Goal: Task Accomplishment & Management: Manage account settings

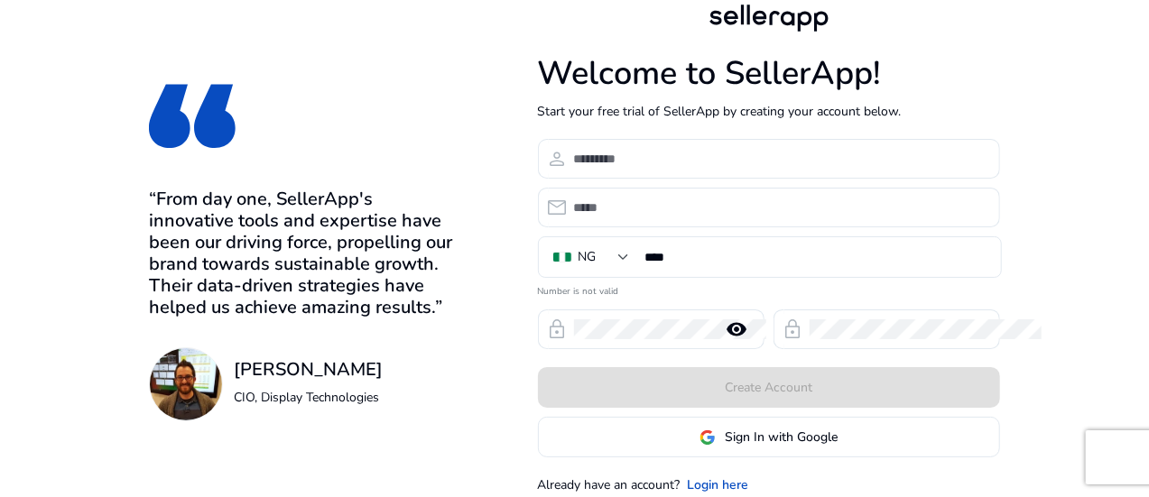
scroll to position [43, 0]
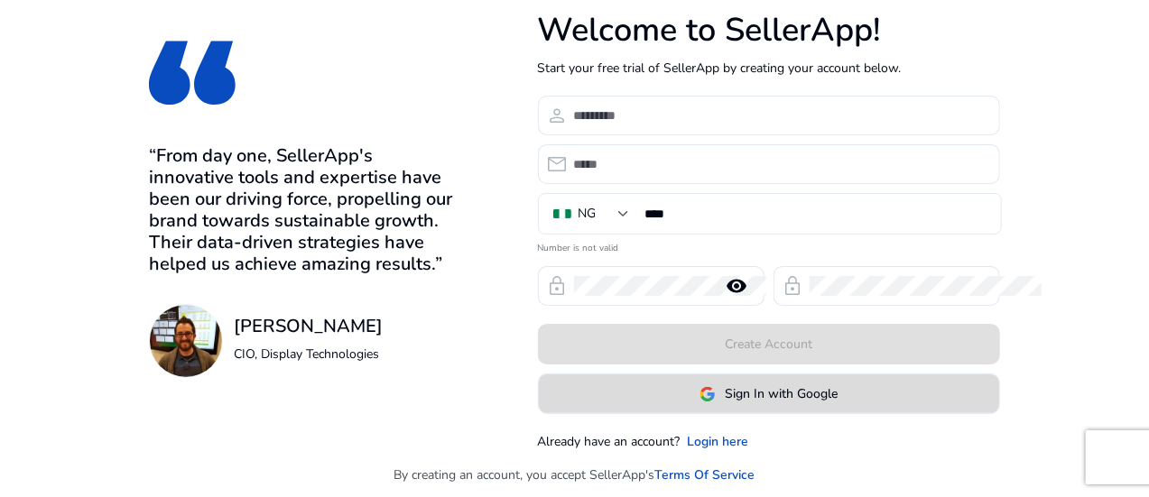
click at [838, 391] on span "Sign In with Google" at bounding box center [781, 394] width 113 height 19
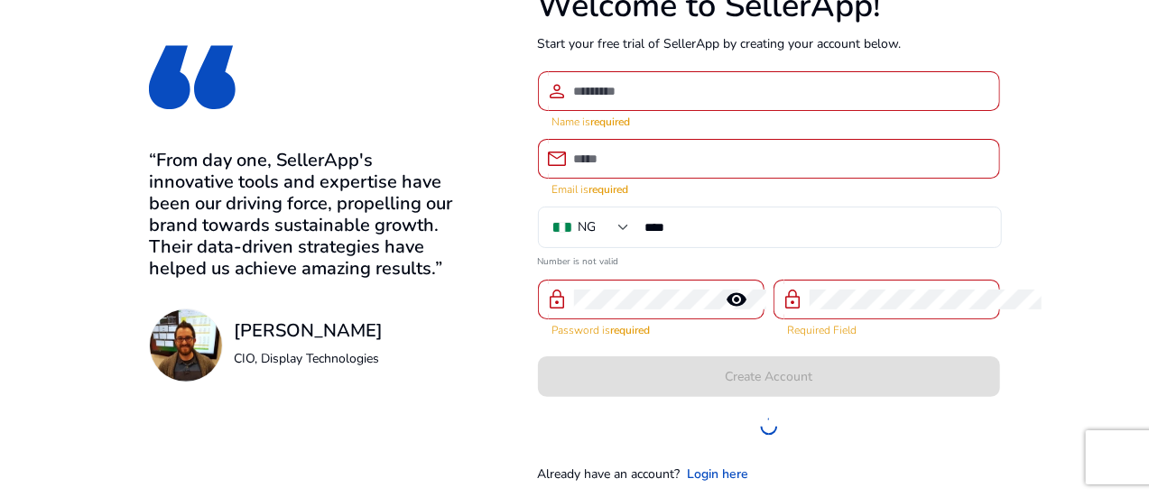
scroll to position [72, 0]
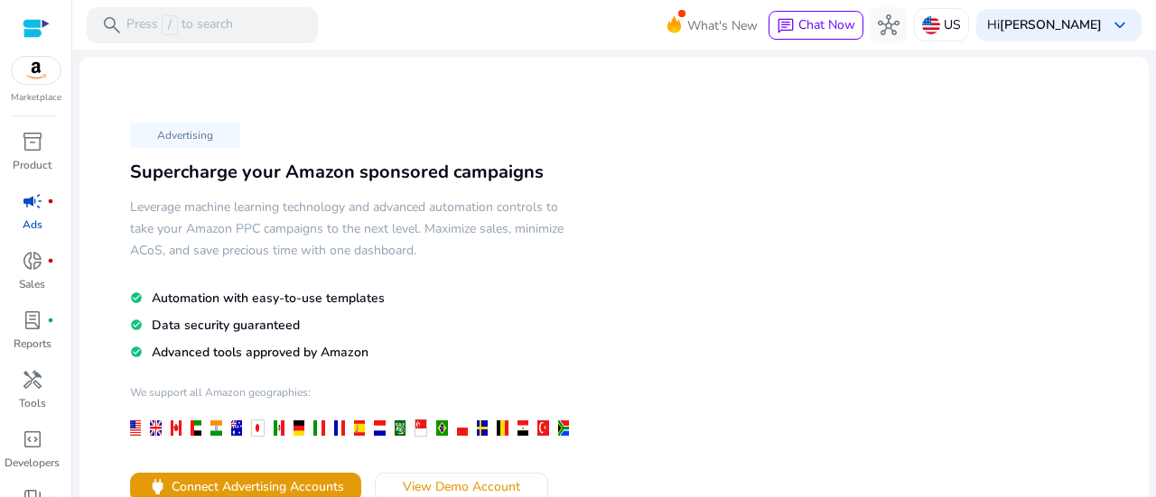
click at [1066, 203] on div "Advertising Supercharge your Amazon sponsored campaigns Leverage machine learni…" at bounding box center [614, 376] width 1040 height 611
click at [899, 18] on span "hub" at bounding box center [889, 25] width 22 height 22
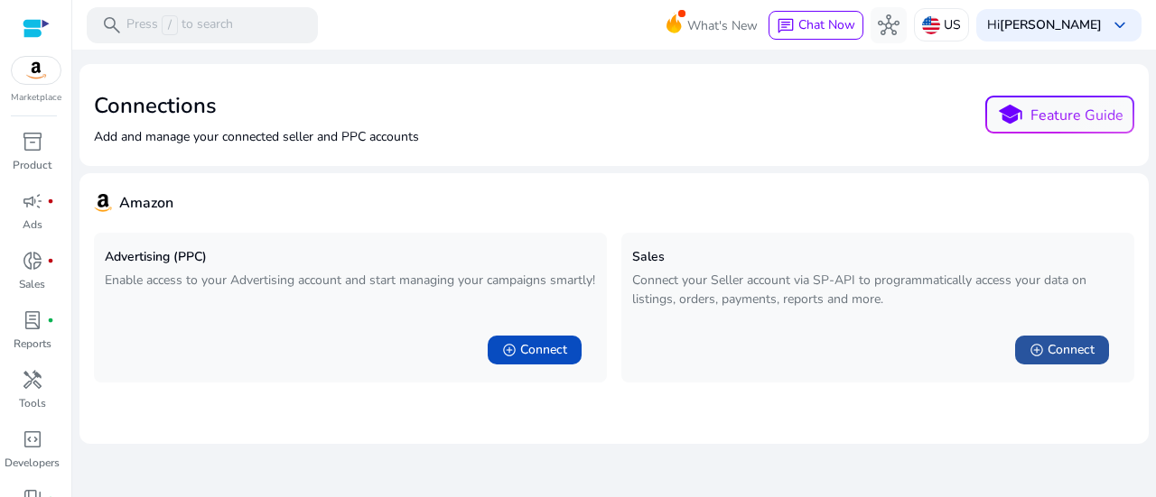
click at [1073, 350] on span "Connect" at bounding box center [1070, 350] width 47 height 18
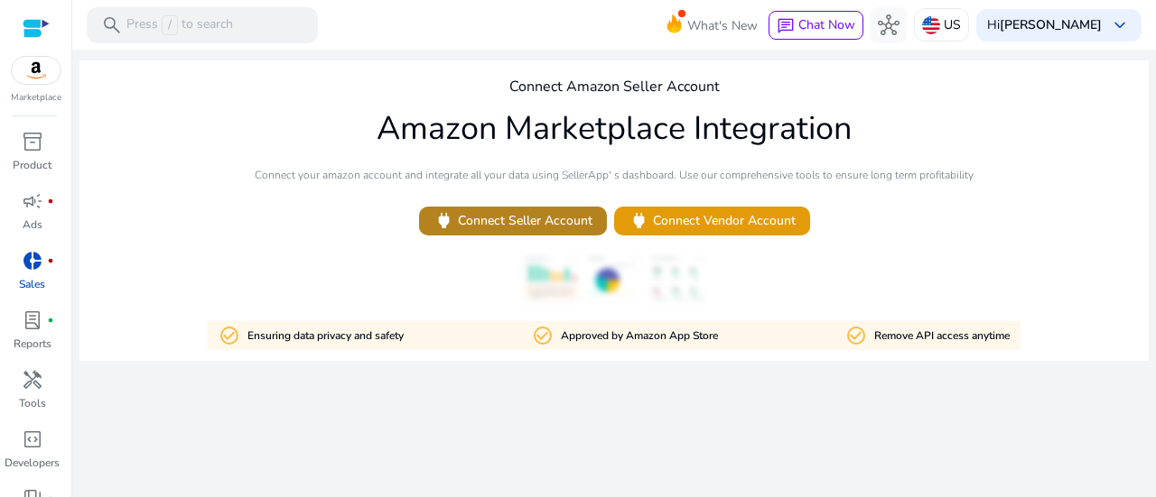
click at [519, 214] on span "power Connect Seller Account" at bounding box center [512, 220] width 159 height 21
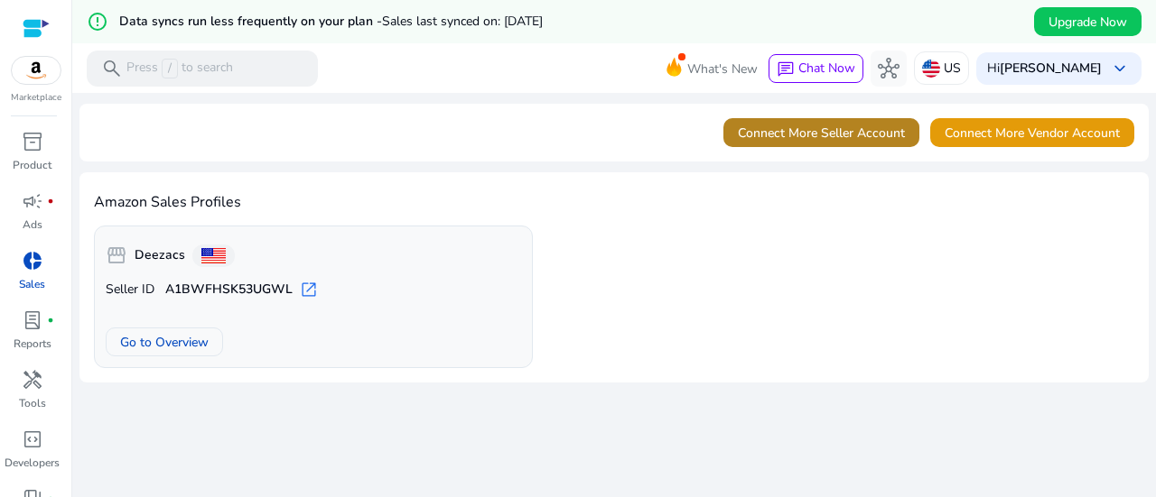
click at [835, 129] on span "Connect More Seller Account" at bounding box center [821, 133] width 167 height 19
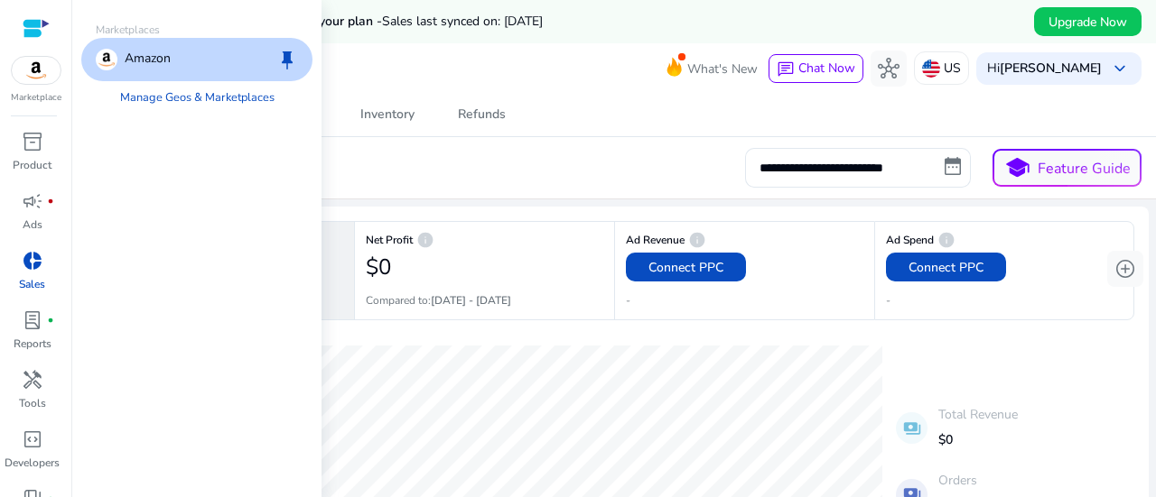
click at [45, 77] on img at bounding box center [36, 70] width 49 height 27
click at [172, 55] on div "Amazon keep" at bounding box center [196, 59] width 231 height 43
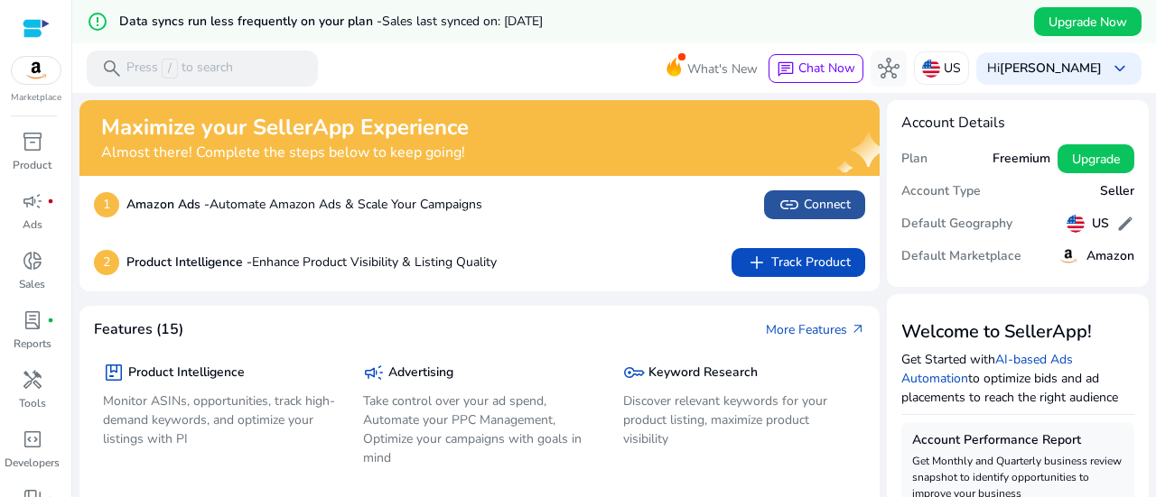
click at [817, 209] on span "link Connect" at bounding box center [814, 205] width 72 height 22
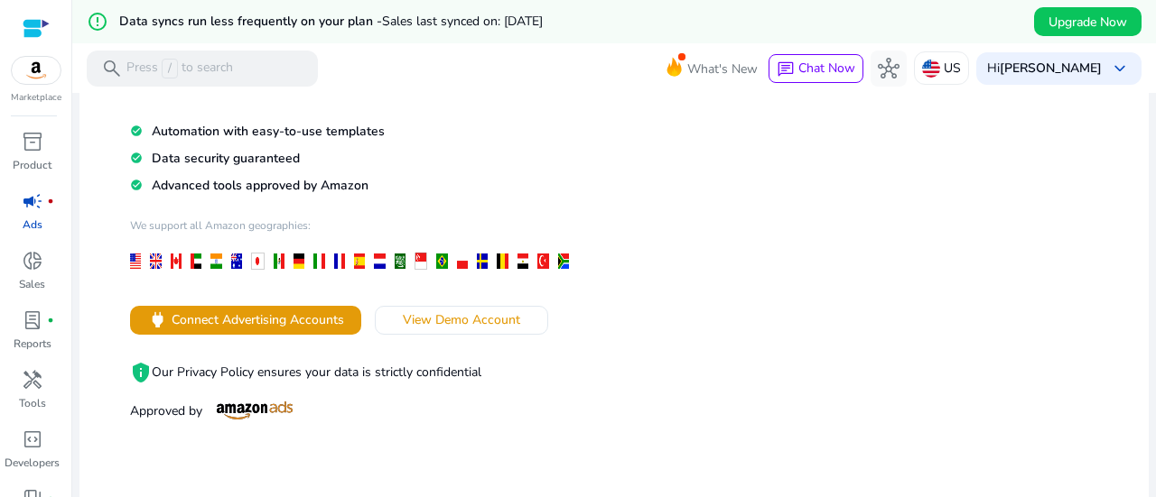
scroll to position [213, 0]
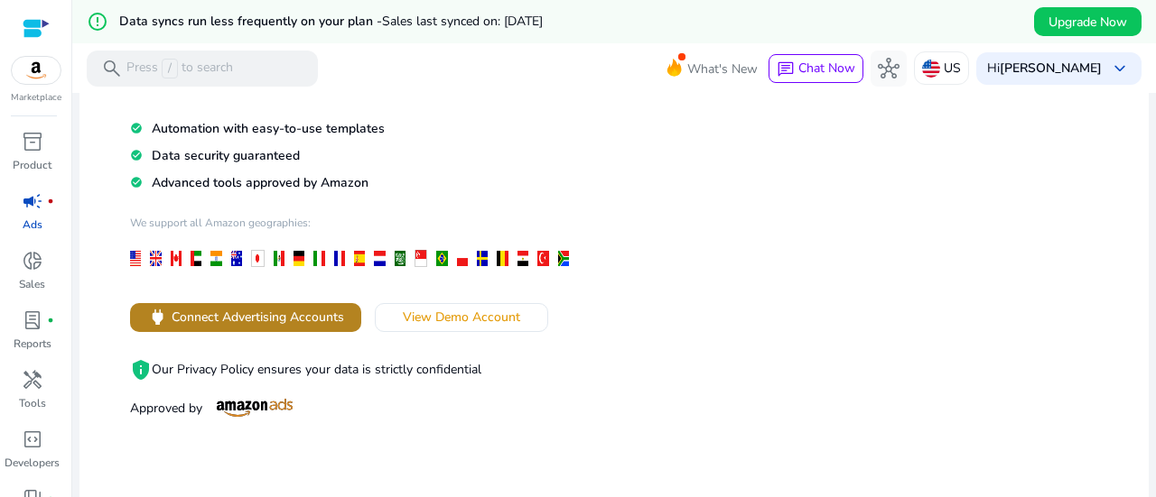
click at [260, 315] on span "Connect Advertising Accounts" at bounding box center [258, 317] width 172 height 19
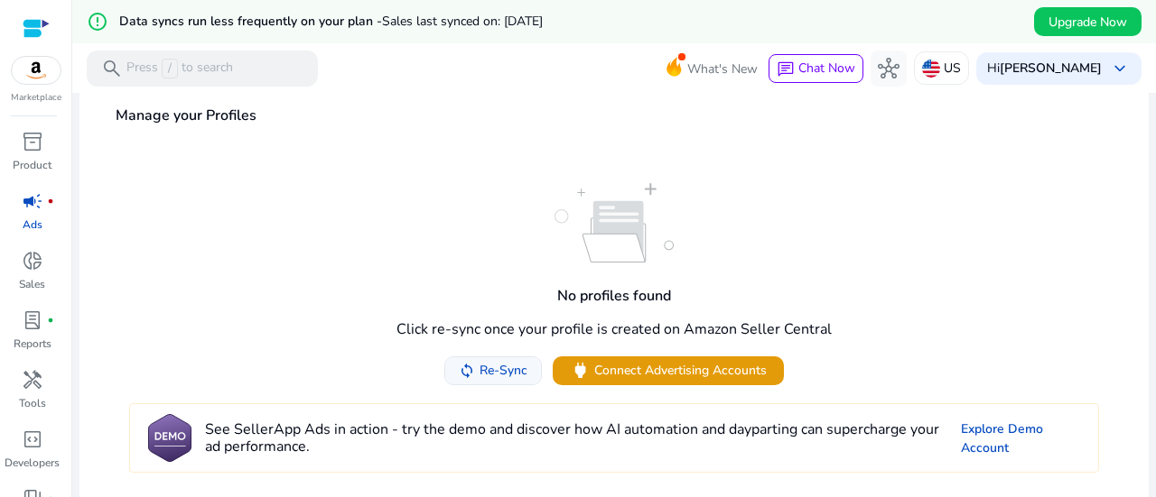
click at [500, 376] on span "Re-Sync" at bounding box center [503, 370] width 48 height 19
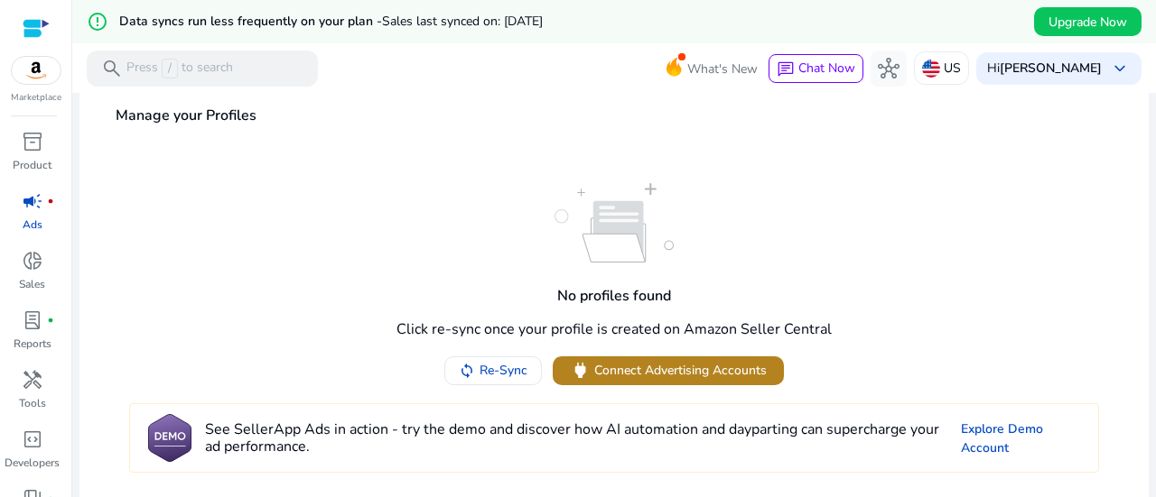
click at [639, 367] on span "Connect Advertising Accounts" at bounding box center [680, 370] width 172 height 19
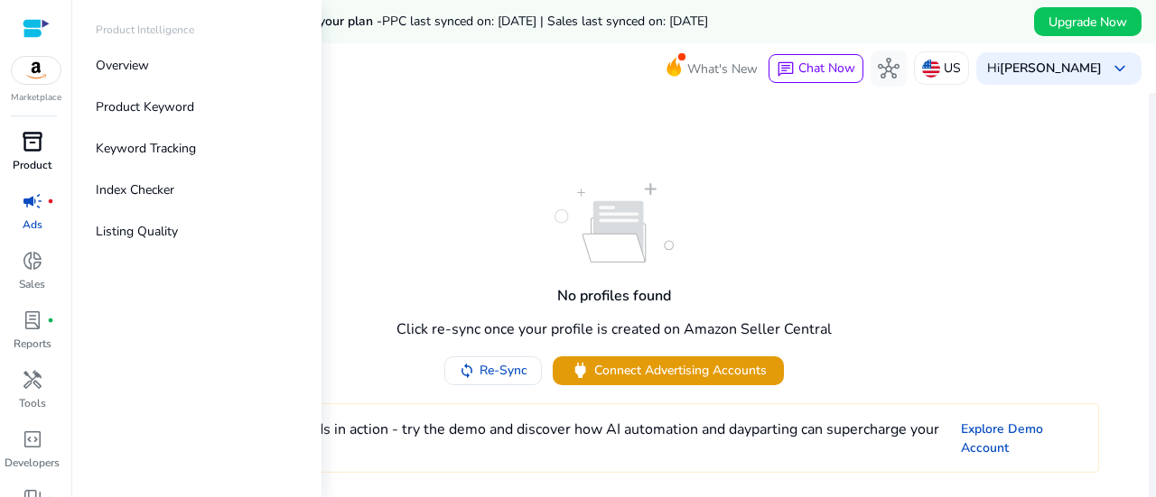
click at [25, 143] on span "inventory_2" at bounding box center [33, 142] width 22 height 22
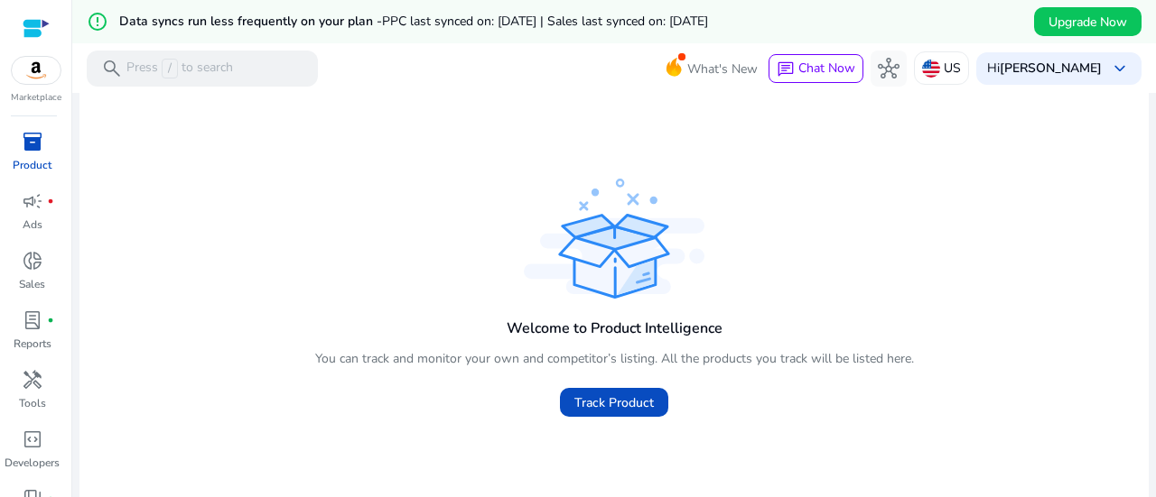
scroll to position [90, 0]
click at [623, 401] on span "Track Product" at bounding box center [613, 404] width 79 height 19
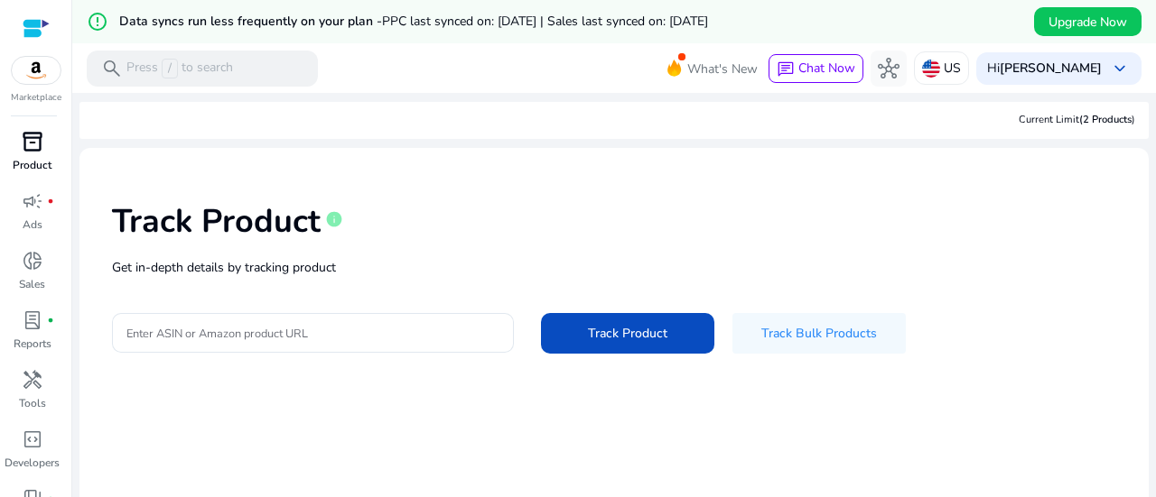
scroll to position [55, 0]
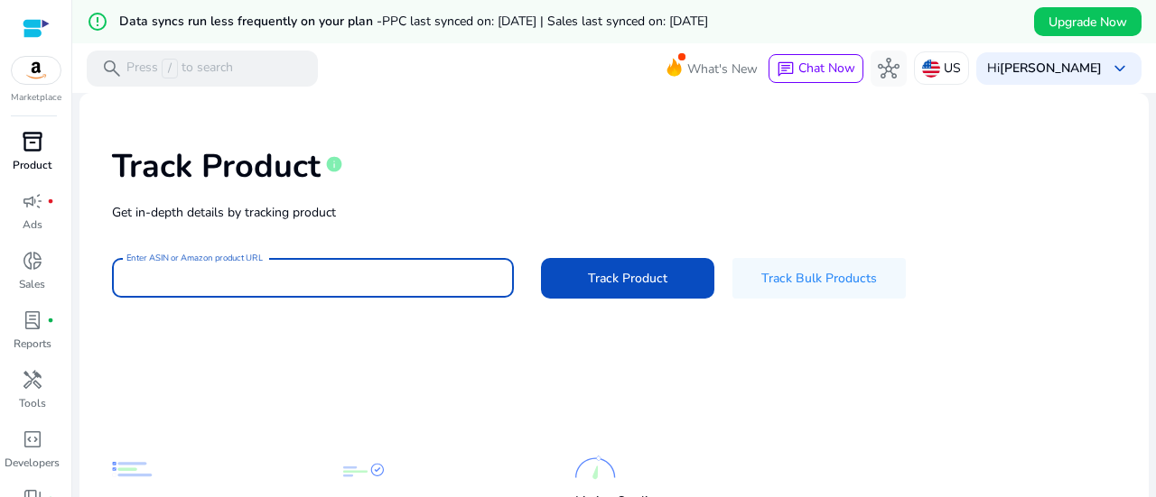
click at [145, 275] on input "Enter ASIN or Amazon product URL" at bounding box center [312, 278] width 373 height 20
paste input "**********"
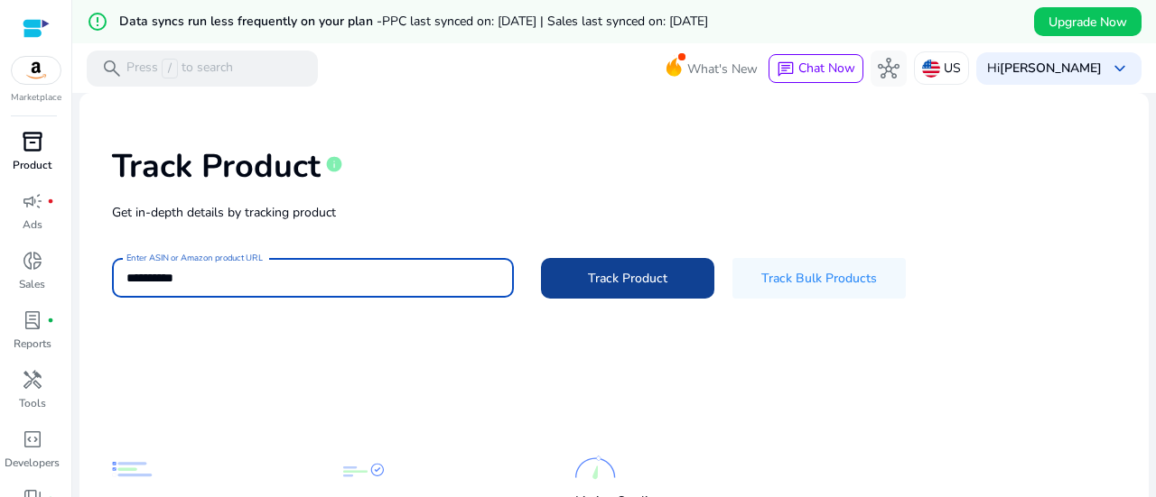
type input "**********"
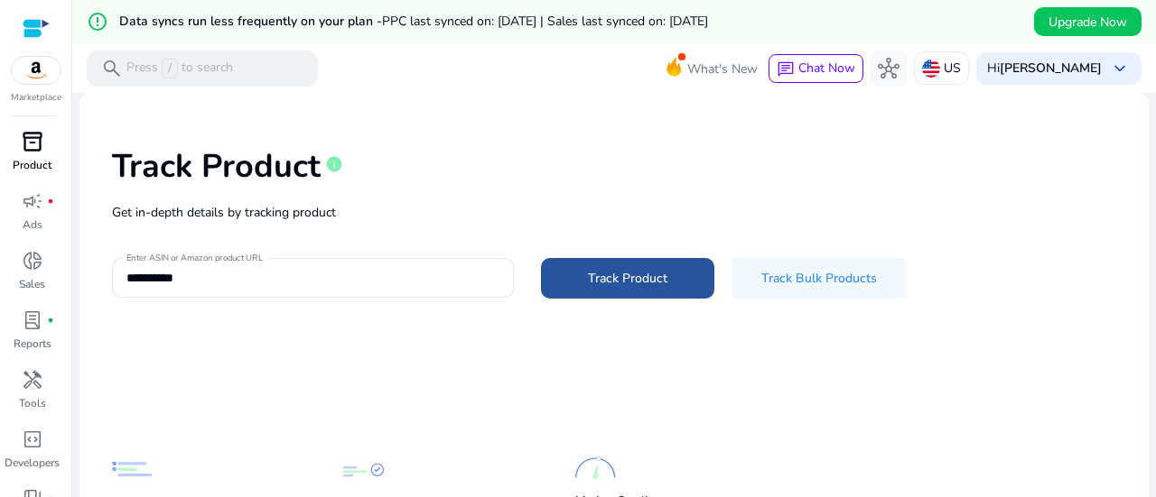
click at [636, 271] on span "Track Product" at bounding box center [627, 278] width 79 height 19
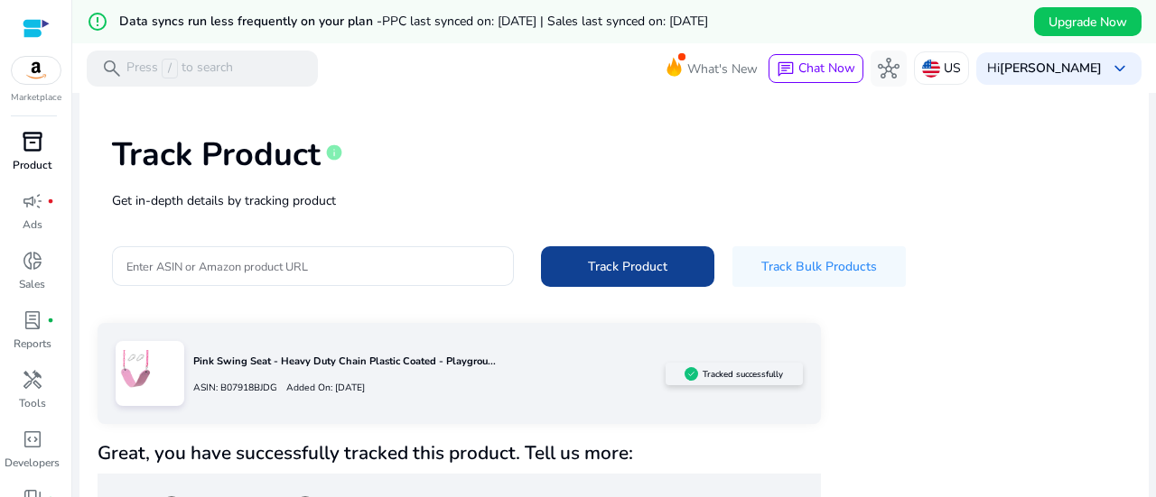
scroll to position [65, 0]
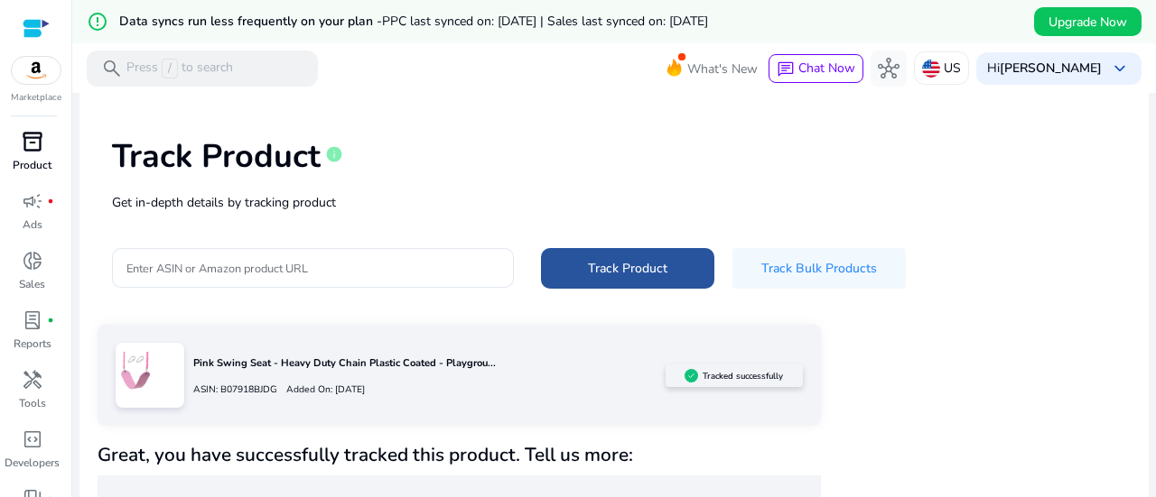
click at [607, 266] on span "Track Product" at bounding box center [627, 268] width 79 height 19
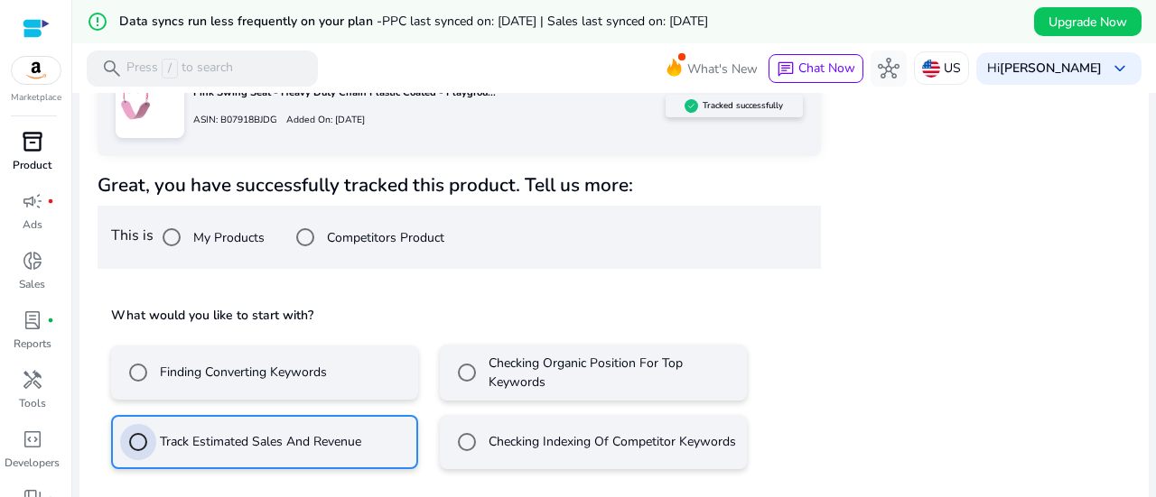
scroll to position [444, 0]
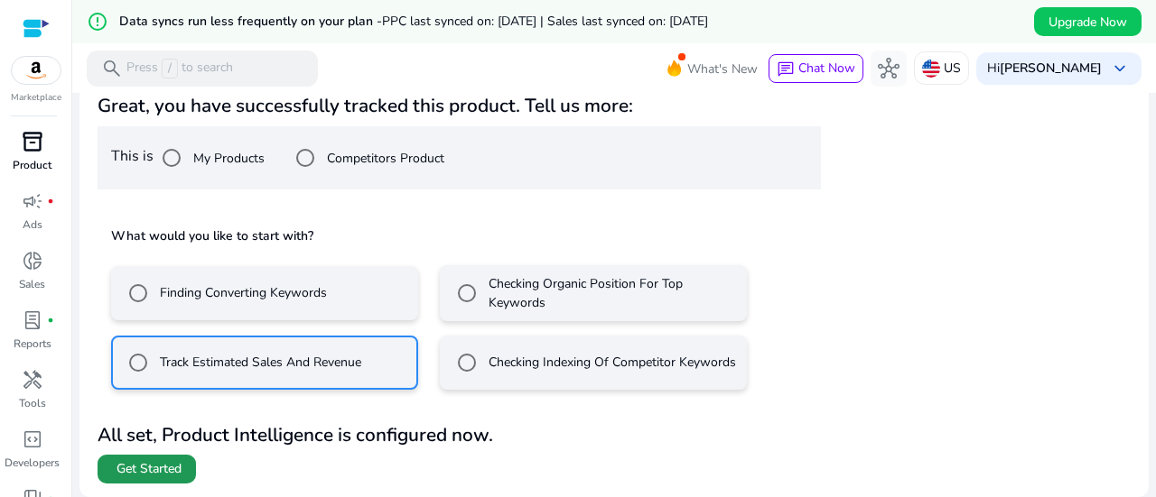
click at [142, 470] on span "Get Started" at bounding box center [148, 469] width 65 height 18
